Goal: Find specific page/section: Find specific page/section

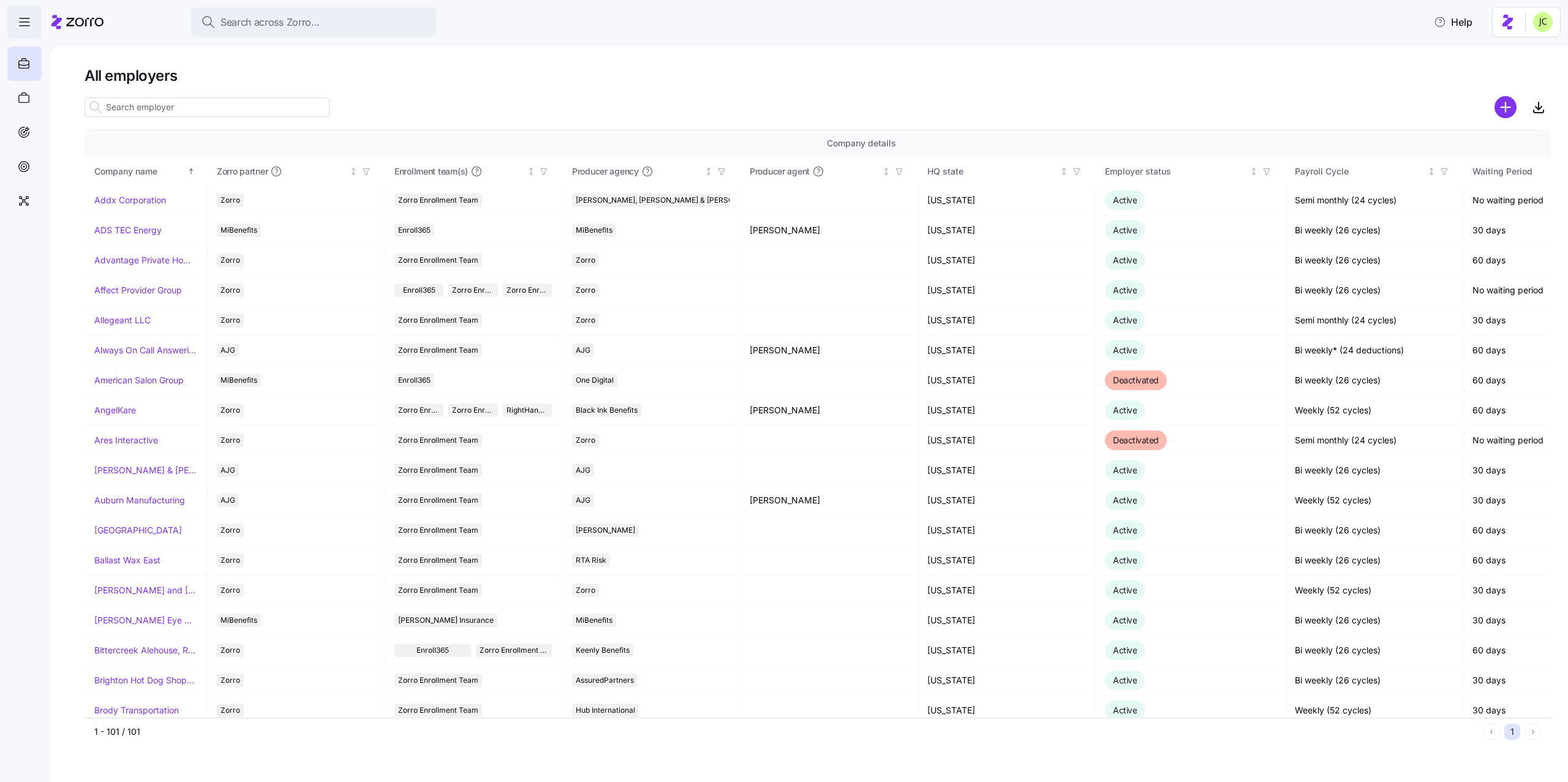
click at [21, 16] on icon "button" at bounding box center [25, 23] width 15 height 15
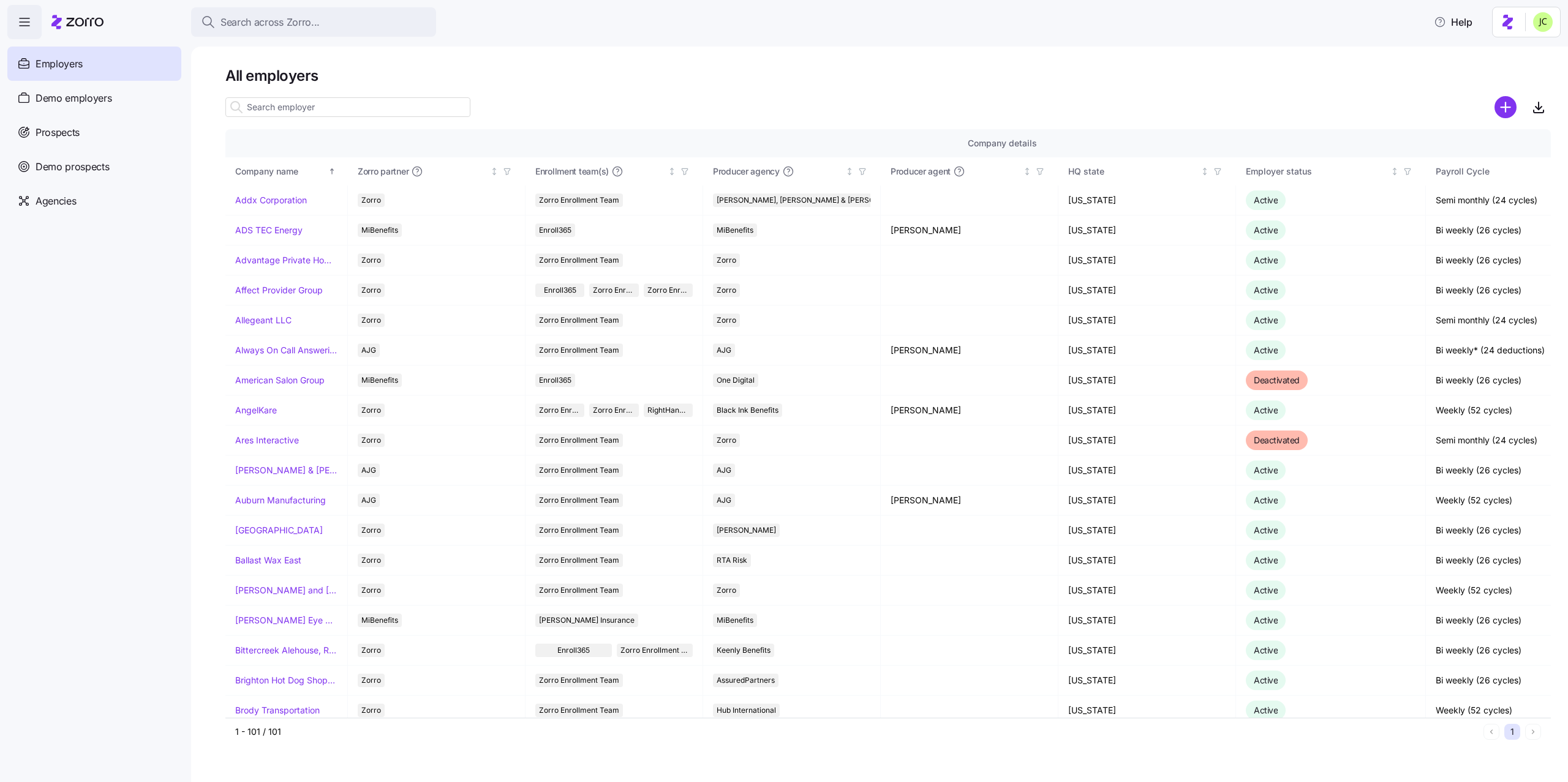
click at [25, 29] on icon "button" at bounding box center [25, 23] width 15 height 15
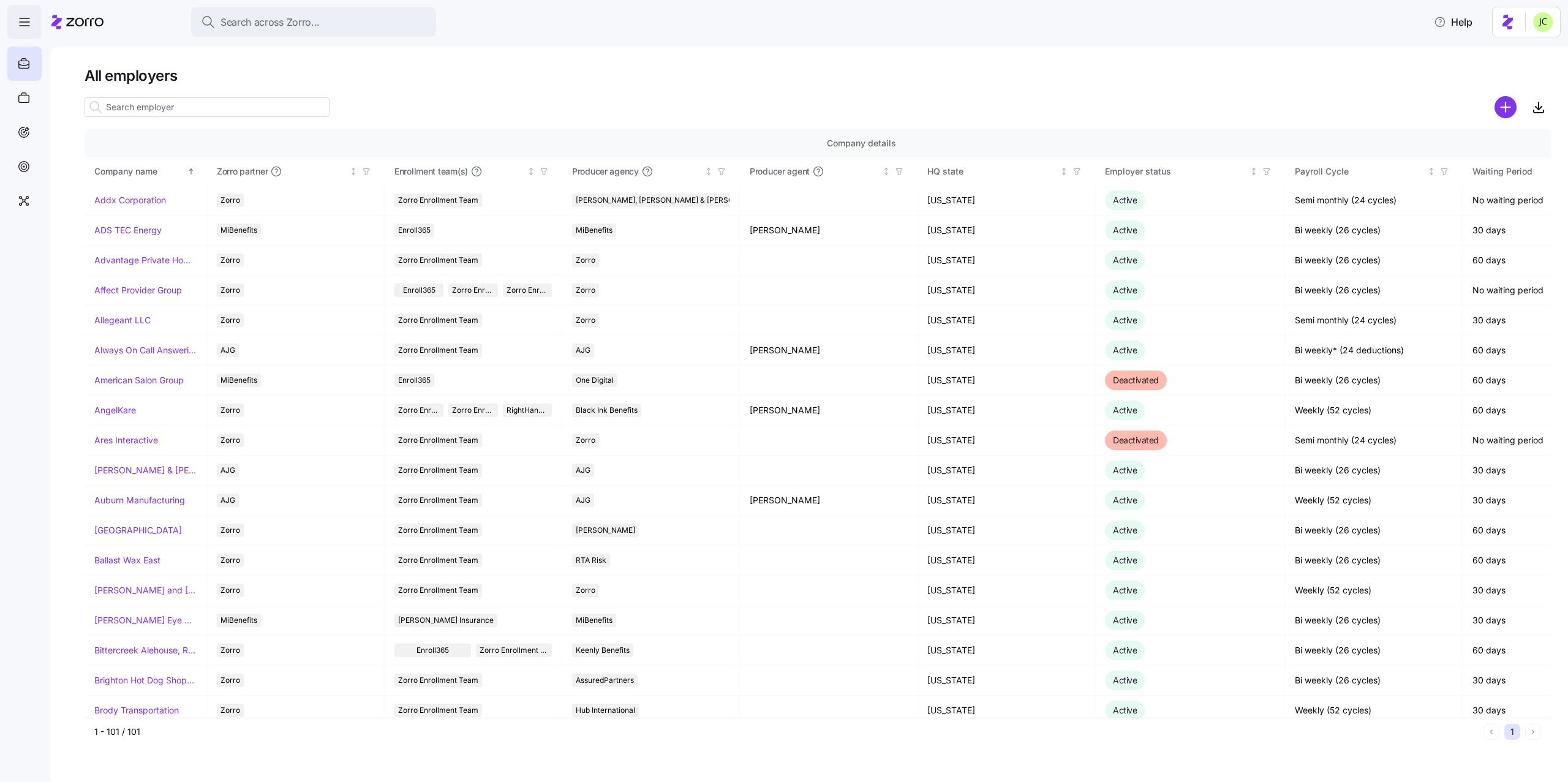
click at [25, 29] on icon "button" at bounding box center [25, 23] width 15 height 15
